Goal: Task Accomplishment & Management: Use online tool/utility

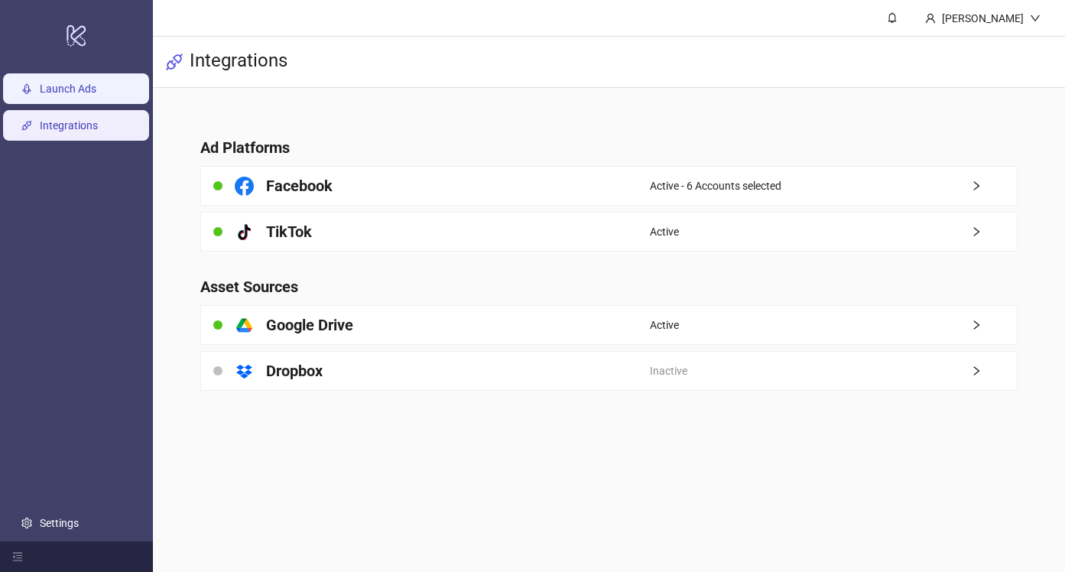
click at [40, 91] on link "Launch Ads" at bounding box center [68, 89] width 57 height 12
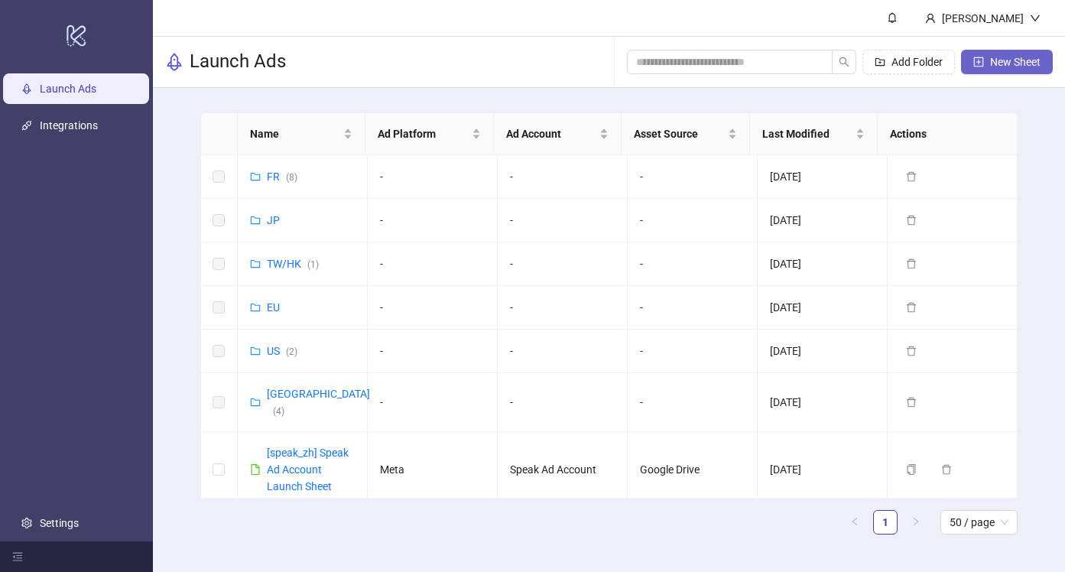
click at [1018, 64] on span "New Sheet" at bounding box center [1015, 62] width 50 height 12
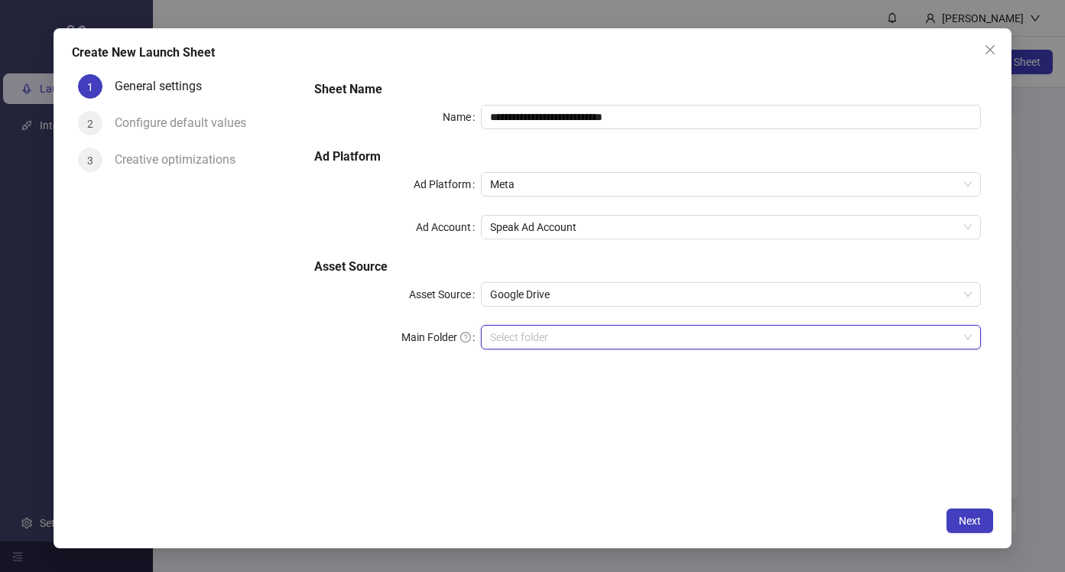
click at [520, 328] on input "Main Folder" at bounding box center [724, 337] width 468 height 23
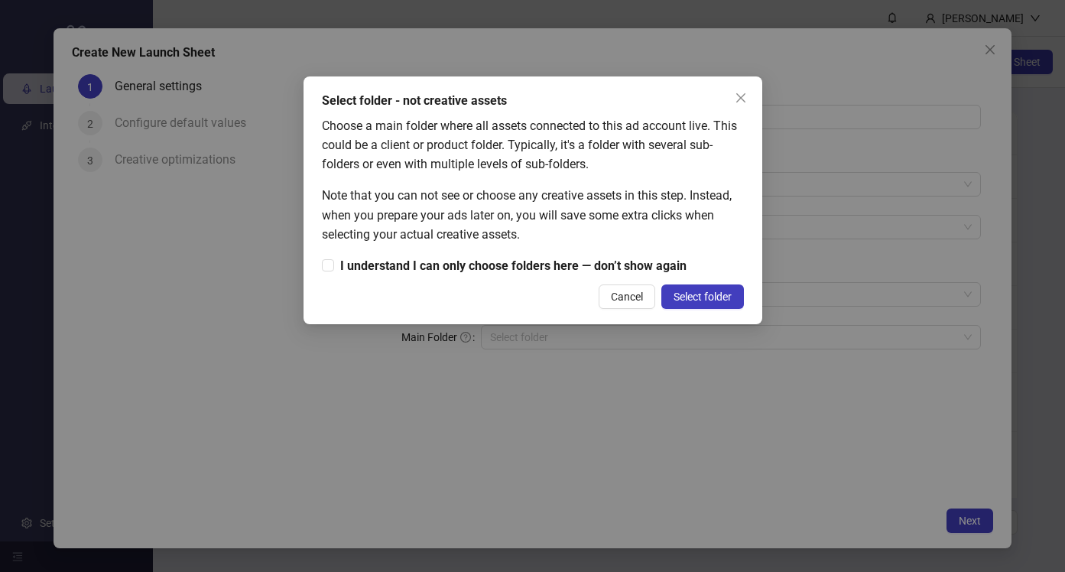
click at [748, 87] on button "Close" at bounding box center [740, 98] width 24 height 24
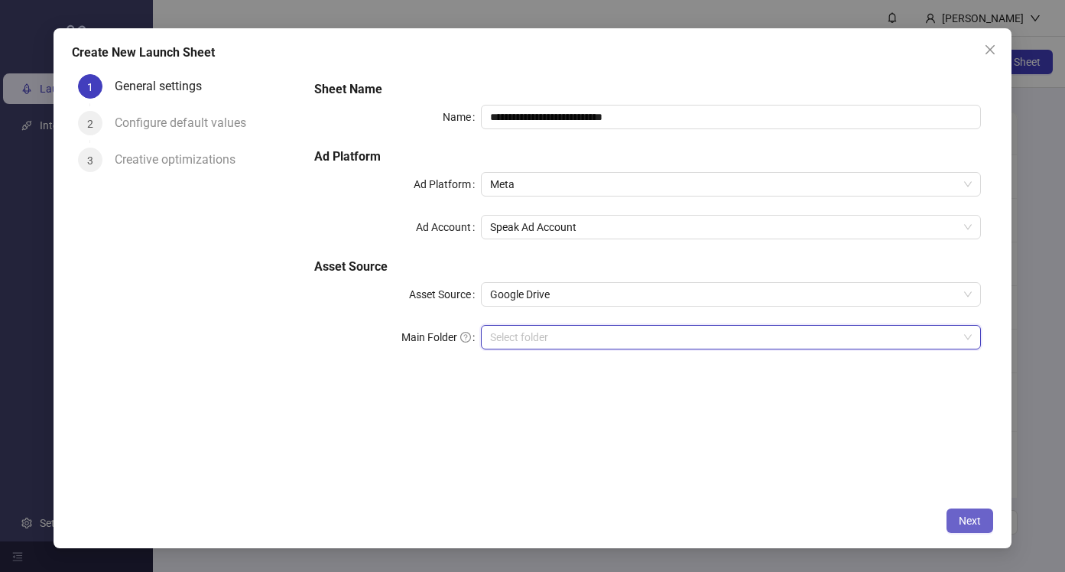
click at [959, 522] on span "Next" at bounding box center [969, 520] width 22 height 12
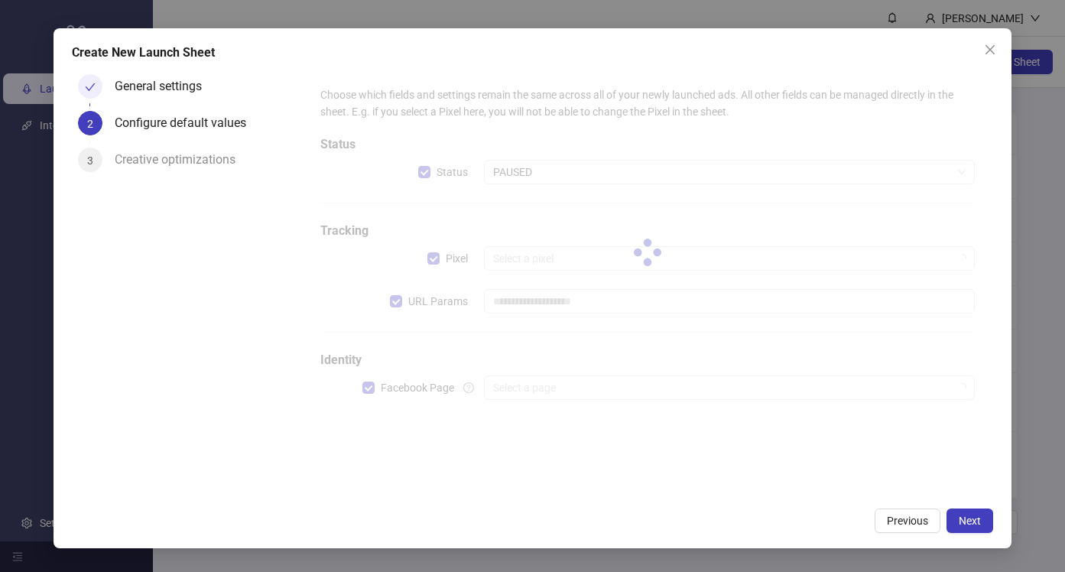
click at [539, 391] on div at bounding box center [647, 251] width 679 height 355
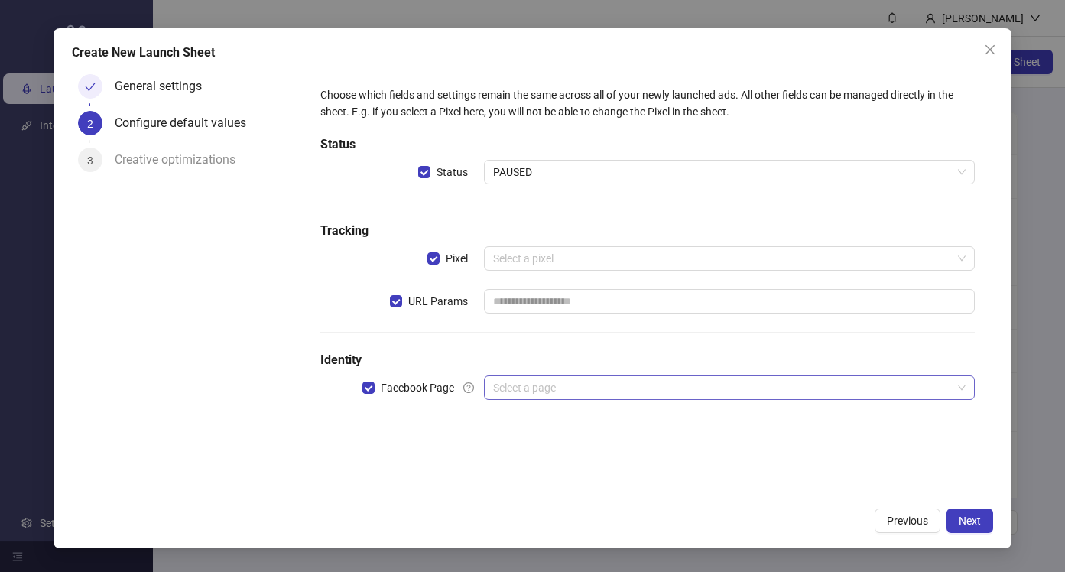
click at [574, 384] on input "search" at bounding box center [722, 387] width 459 height 23
drag, startPoint x: 993, startPoint y: 43, endPoint x: 913, endPoint y: 57, distance: 81.5
click at [992, 44] on button "Close" at bounding box center [989, 49] width 24 height 24
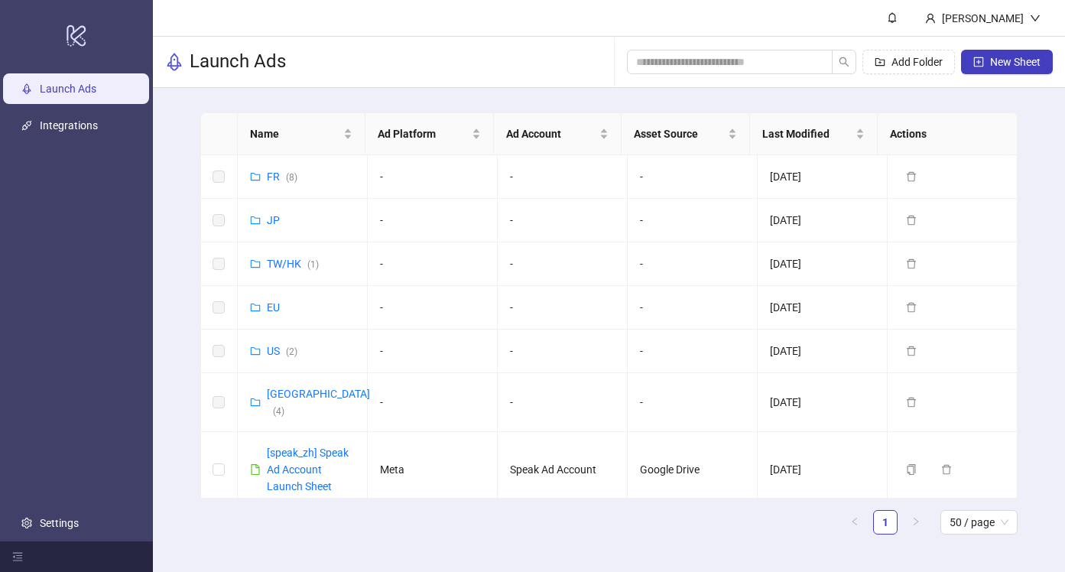
click at [63, 528] on link "Settings" at bounding box center [59, 523] width 39 height 12
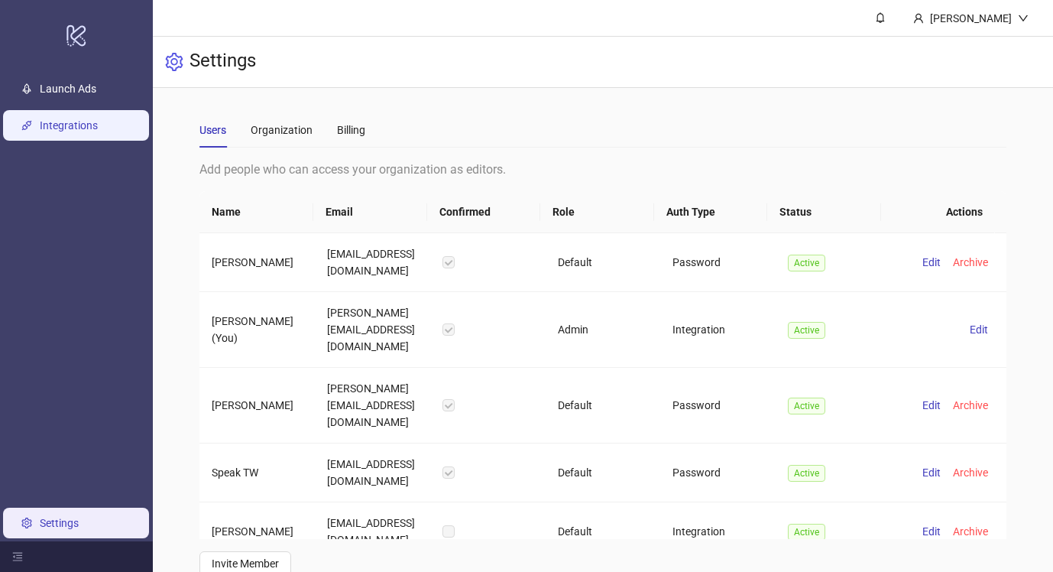
click at [70, 124] on link "Integrations" at bounding box center [69, 125] width 58 height 12
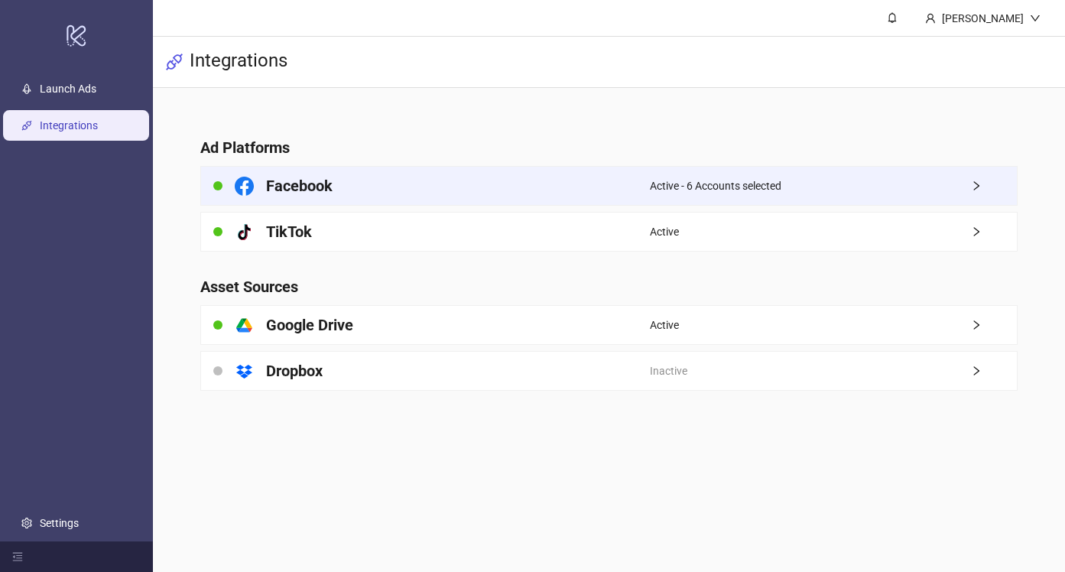
click at [842, 189] on div "Active - 6 Accounts selected" at bounding box center [833, 186] width 367 height 38
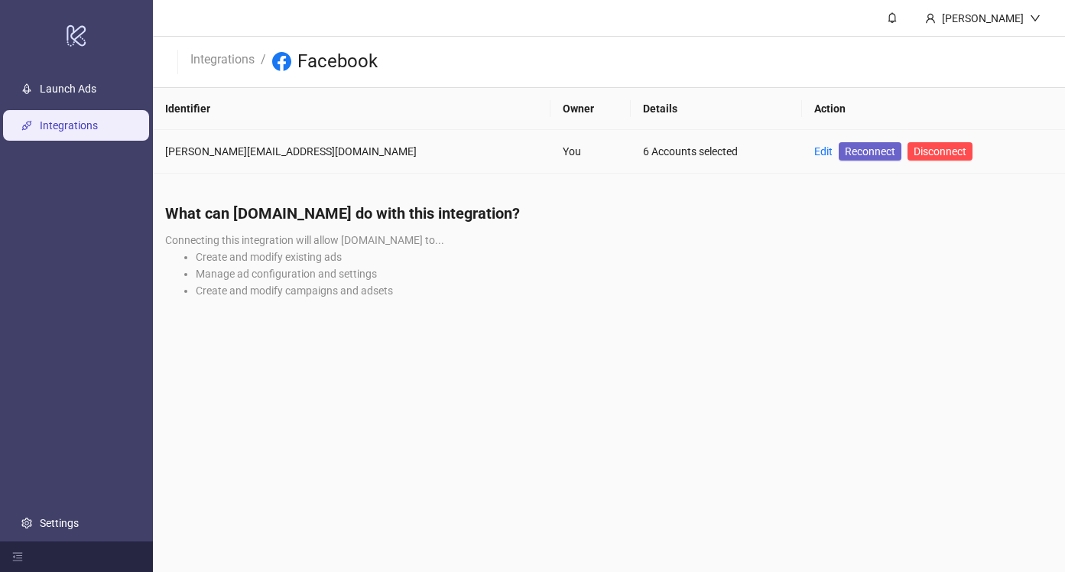
click at [844, 147] on span "Reconnect" at bounding box center [869, 151] width 50 height 17
click at [844, 148] on span "Reconnect" at bounding box center [869, 151] width 50 height 17
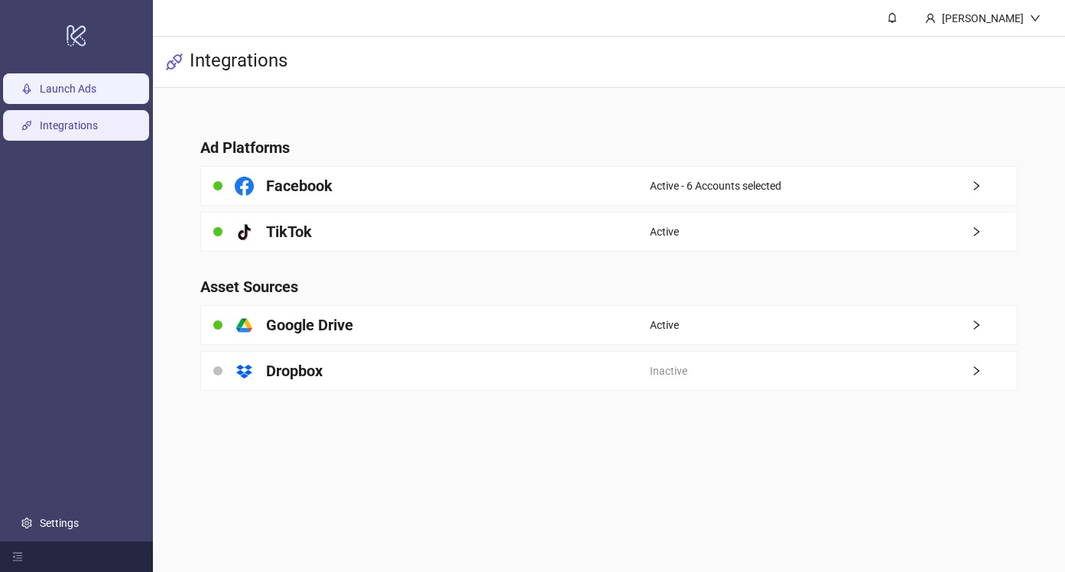
click at [41, 92] on link "Launch Ads" at bounding box center [68, 89] width 57 height 12
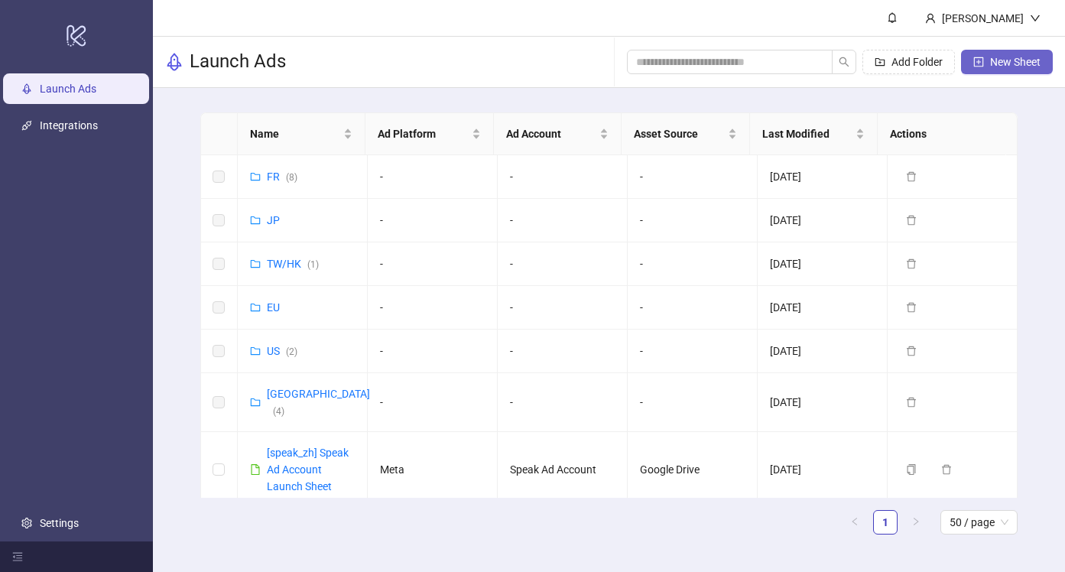
click at [1011, 53] on button "New Sheet" at bounding box center [1007, 62] width 92 height 24
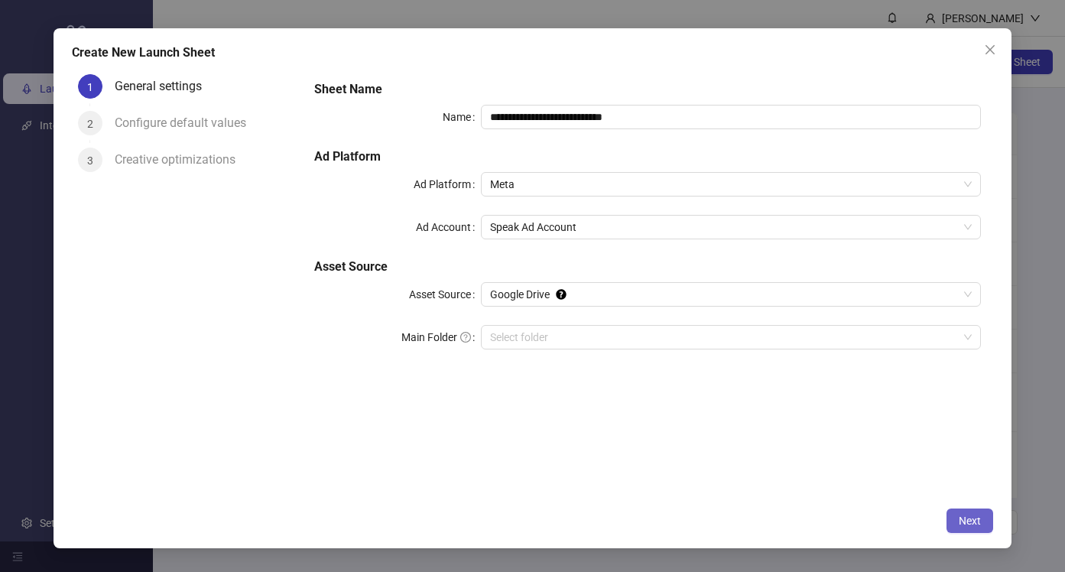
click at [968, 527] on button "Next" at bounding box center [969, 520] width 47 height 24
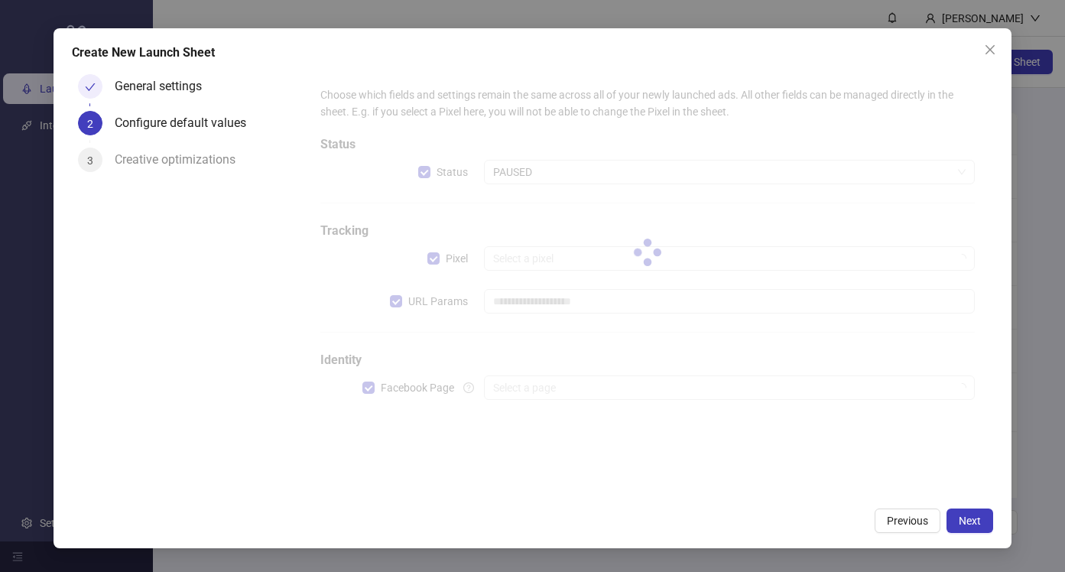
click at [645, 388] on div at bounding box center [647, 251] width 679 height 355
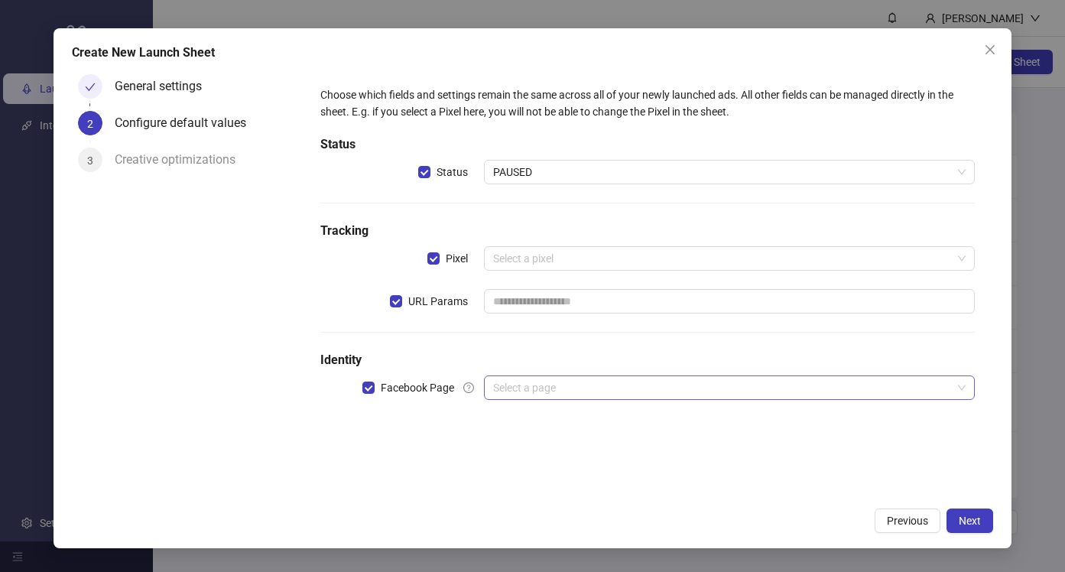
click at [617, 390] on input "search" at bounding box center [722, 387] width 459 height 23
